Goal: Task Accomplishment & Management: Use online tool/utility

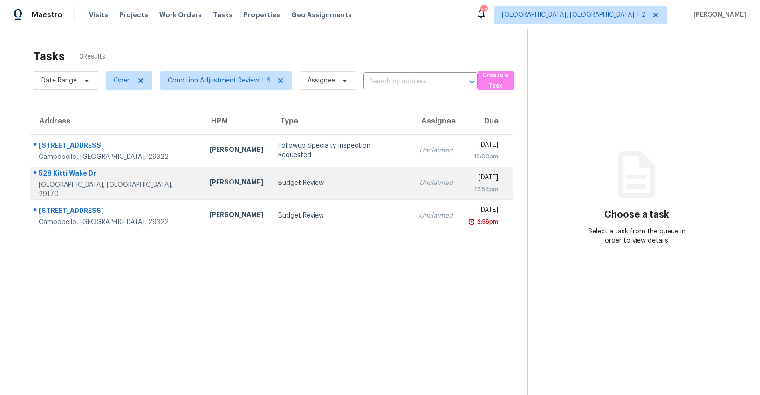
click at [75, 186] on div "[GEOGRAPHIC_DATA], [GEOGRAPHIC_DATA], 29170" at bounding box center [117, 189] width 156 height 19
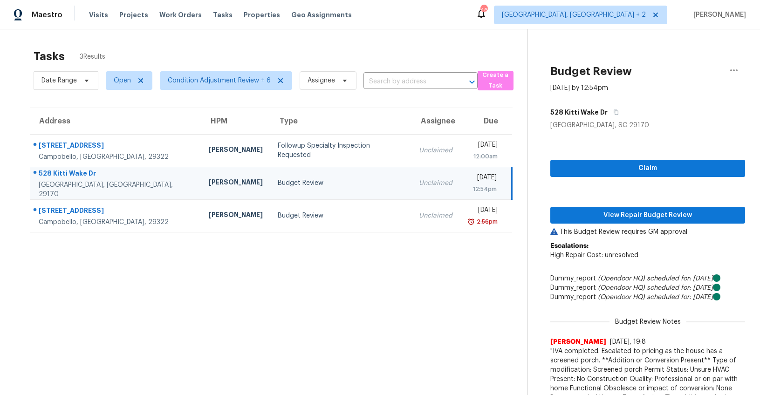
click at [592, 217] on span "View Repair Budget Review" at bounding box center [648, 216] width 180 height 12
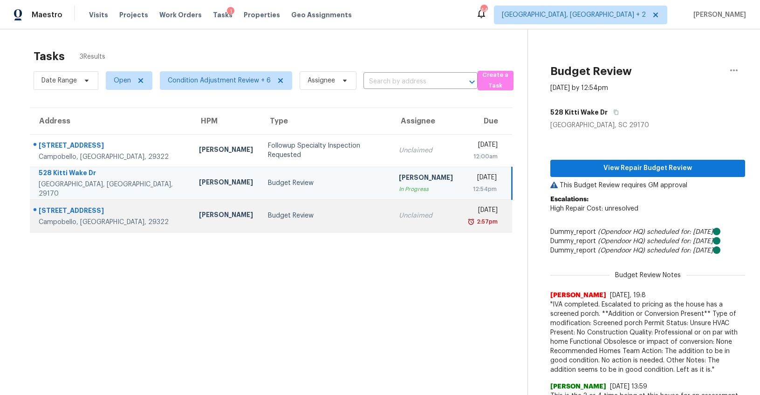
click at [71, 211] on div "[STREET_ADDRESS]" at bounding box center [111, 212] width 145 height 12
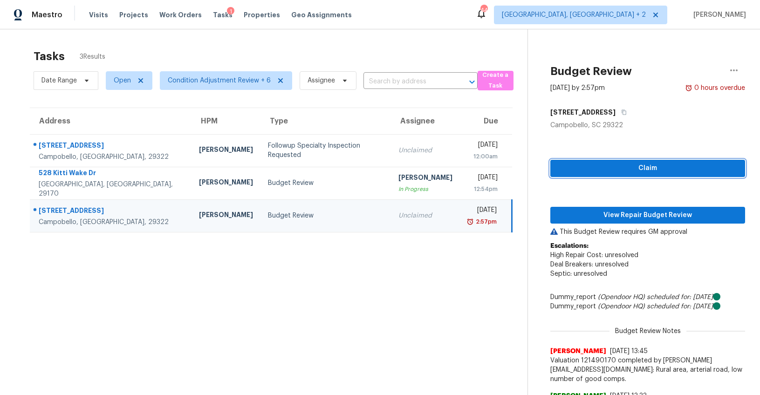
click at [628, 168] on span "Claim" at bounding box center [648, 169] width 180 height 12
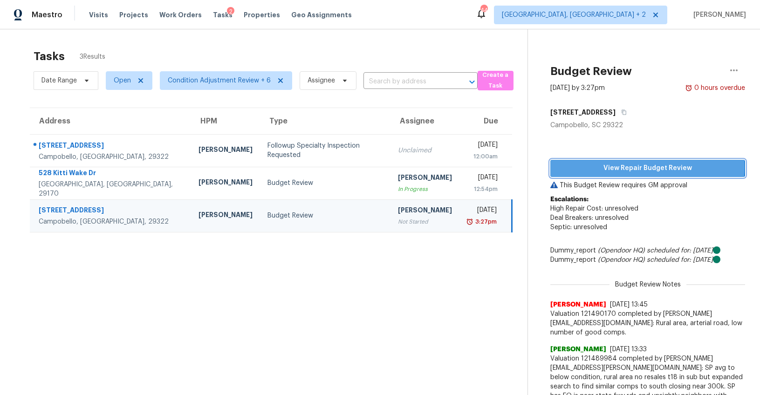
click at [634, 167] on span "View Repair Budget Review" at bounding box center [648, 169] width 180 height 12
